Goal: Information Seeking & Learning: Learn about a topic

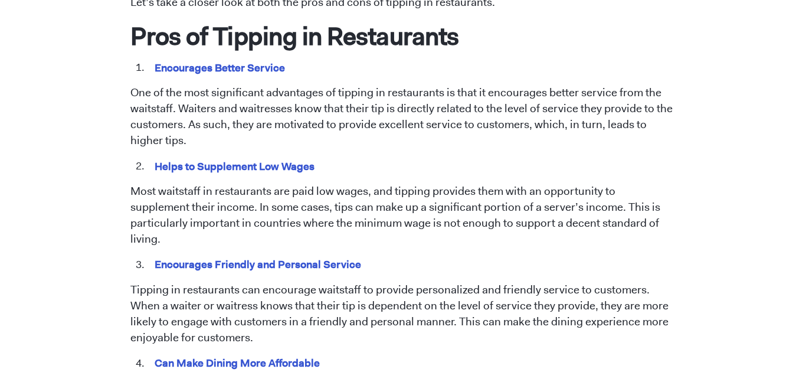
scroll to position [626, 0]
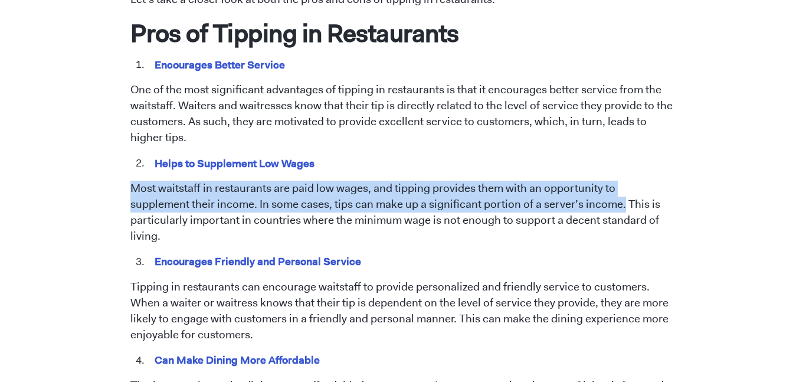
drag, startPoint x: 561, startPoint y: 207, endPoint x: 128, endPoint y: 178, distance: 434.0
click at [128, 178] on div "[DATE] Tipping in Restaurants: Pros and Cons [PERSON_NAME] Tipping has been a l…" at bounding box center [403, 379] width 673 height 1830
copy p "Most waitstaff in restaurants are paid low wages, and tipping provides them wit…"
click at [690, 102] on div "[DATE] Tipping in Restaurants: Pros and Cons [PERSON_NAME] Tipping has been a l…" at bounding box center [403, 379] width 673 height 1830
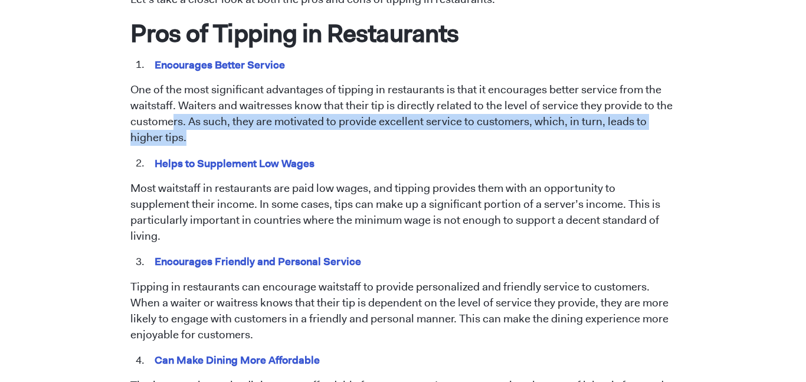
drag, startPoint x: 198, startPoint y: 136, endPoint x: 175, endPoint y: 116, distance: 31.0
click at [175, 116] on p "One of the most significant advantages of tipping in restaurants is that it enc…" at bounding box center [403, 114] width 546 height 64
click at [260, 132] on p "One of the most significant advantages of tipping in restaurants is that it enc…" at bounding box center [403, 114] width 546 height 64
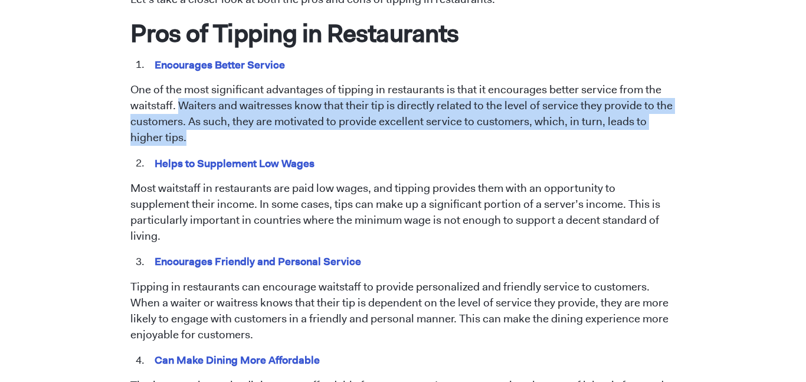
drag, startPoint x: 189, startPoint y: 138, endPoint x: 182, endPoint y: 108, distance: 30.9
click at [182, 108] on p "One of the most significant advantages of tipping in restaurants is that it enc…" at bounding box center [403, 114] width 546 height 64
copy p "Waiters and waitresses know that their tip is directly related to the level of …"
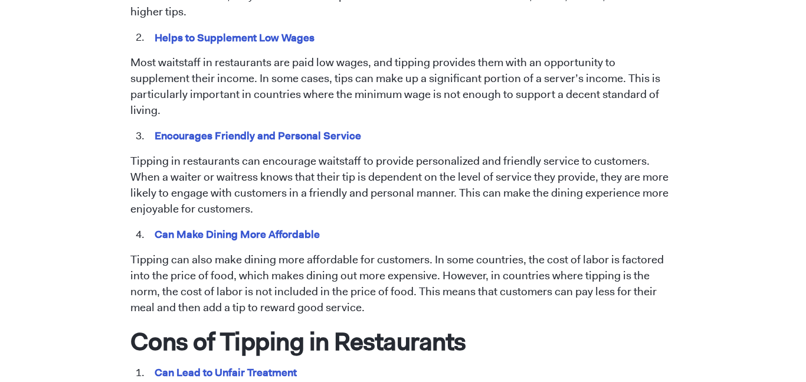
scroll to position [752, 0]
